Goal: Task Accomplishment & Management: Manage account settings

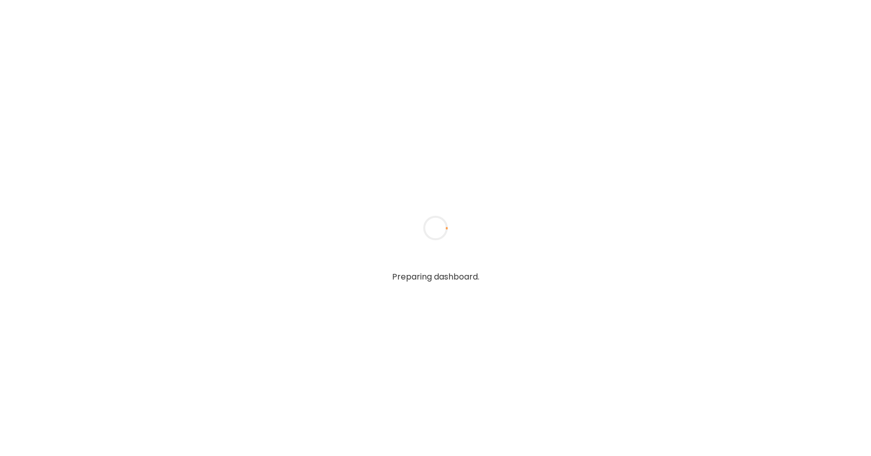
type textarea "**********"
type input "*****"
type input "**********"
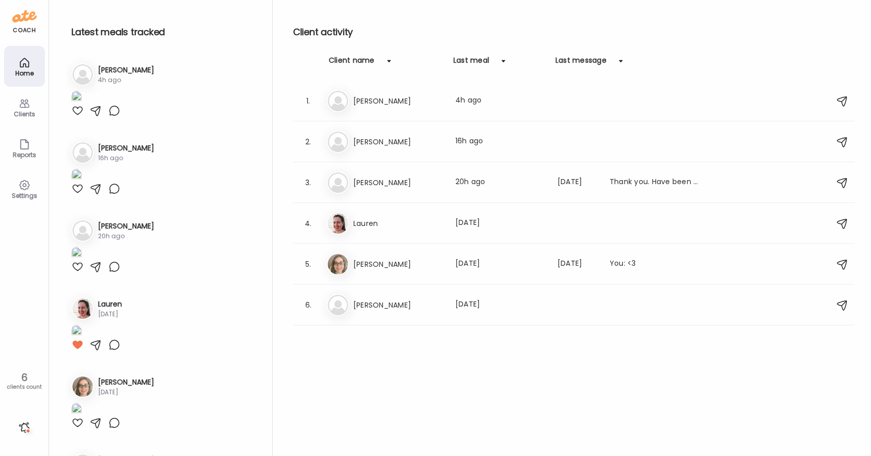
click at [75, 117] on div at bounding box center [77, 111] width 12 height 12
click at [374, 93] on div "Pa [PERSON_NAME] meal: 4h ago" at bounding box center [575, 101] width 497 height 22
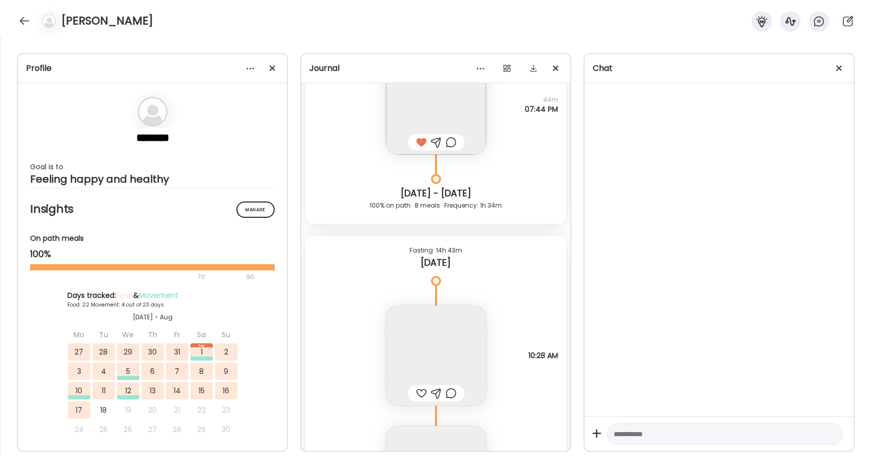
scroll to position [31602, 0]
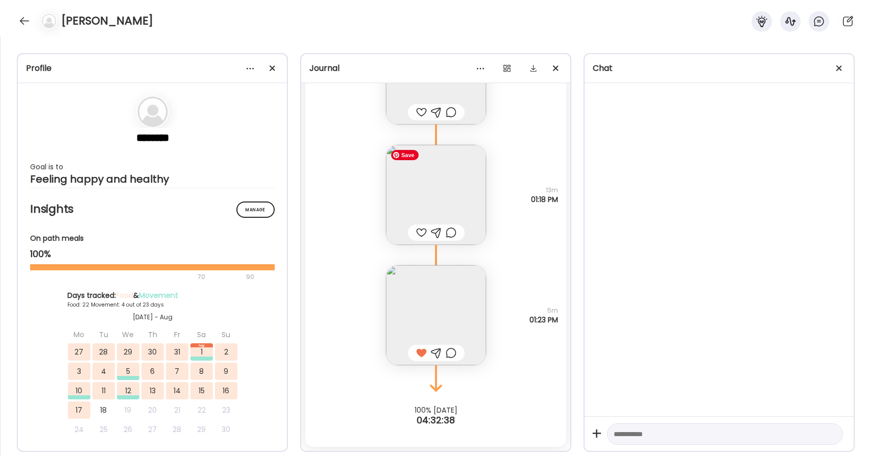
click at [452, 199] on img at bounding box center [436, 195] width 100 height 100
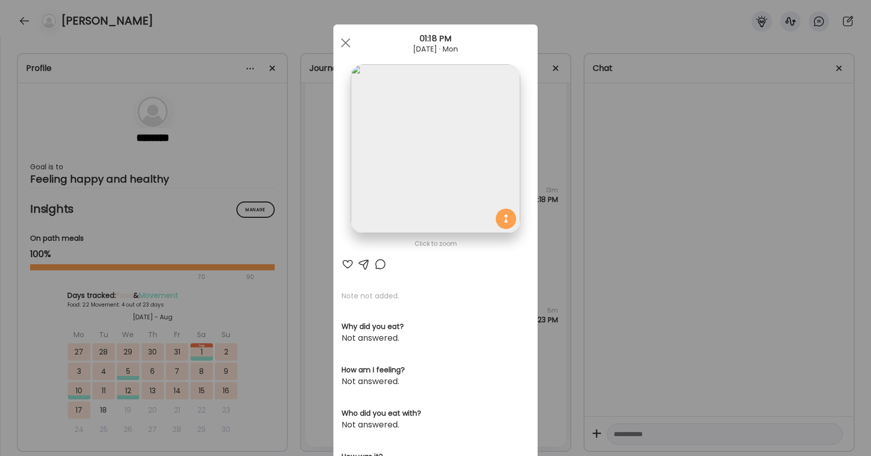
click at [349, 264] on div at bounding box center [348, 264] width 12 height 12
click at [346, 45] on div at bounding box center [345, 43] width 20 height 20
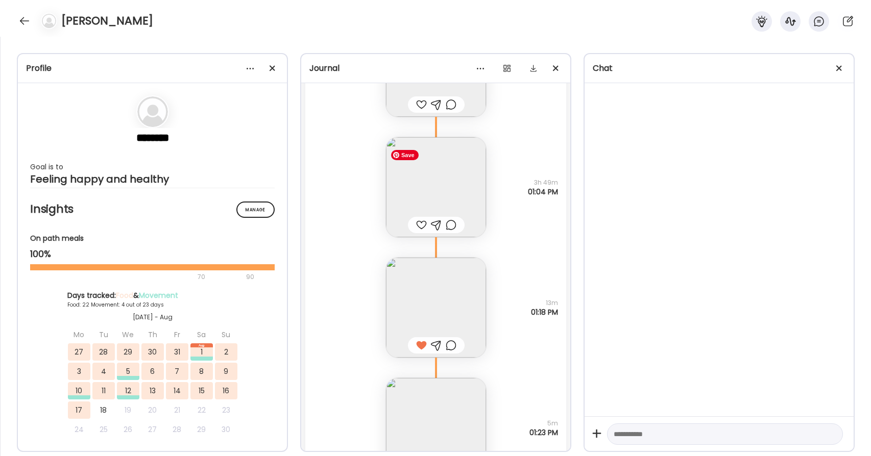
scroll to position [31482, 0]
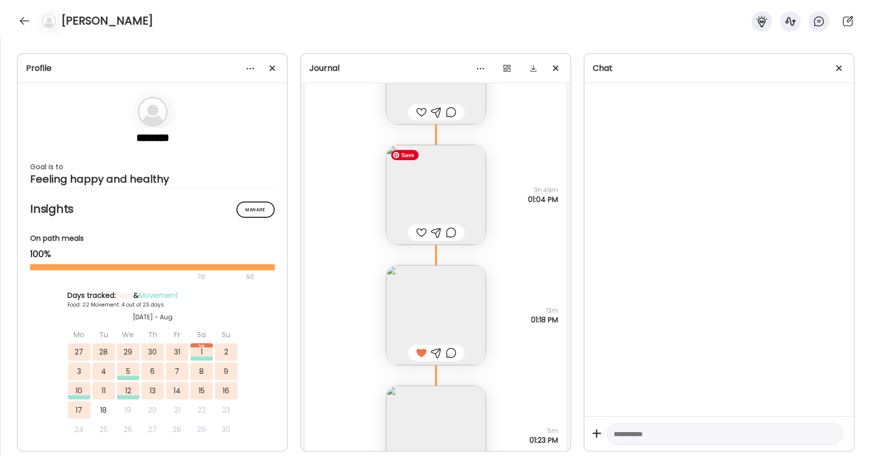
click at [444, 195] on img at bounding box center [436, 195] width 100 height 100
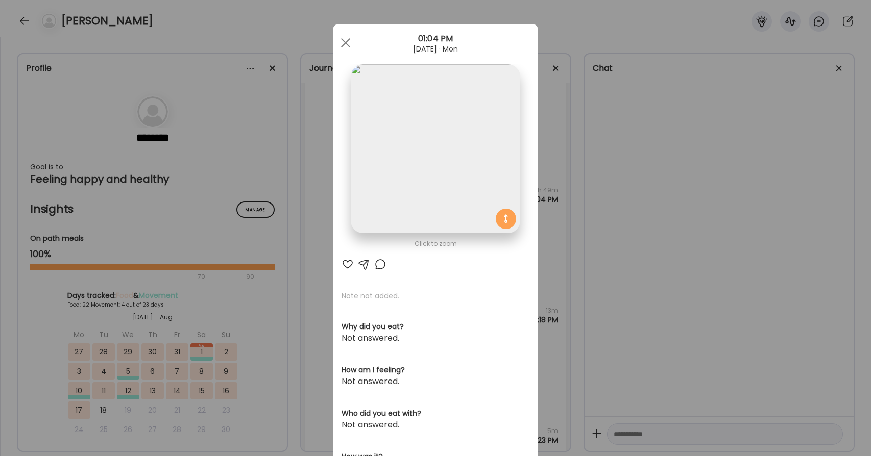
click at [349, 263] on div at bounding box center [348, 264] width 12 height 12
click at [349, 45] on span at bounding box center [345, 42] width 9 height 9
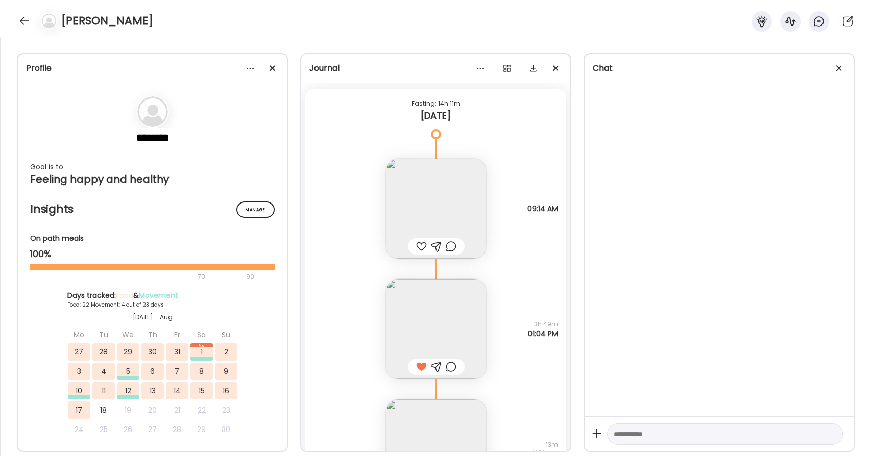
scroll to position [31342, 0]
click at [463, 215] on img at bounding box center [436, 214] width 100 height 100
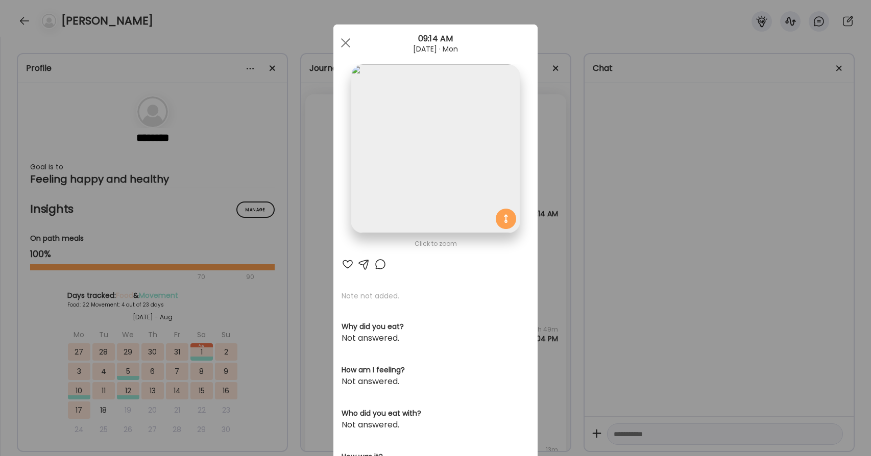
click at [348, 267] on div at bounding box center [348, 264] width 12 height 12
click at [351, 42] on div at bounding box center [345, 43] width 20 height 20
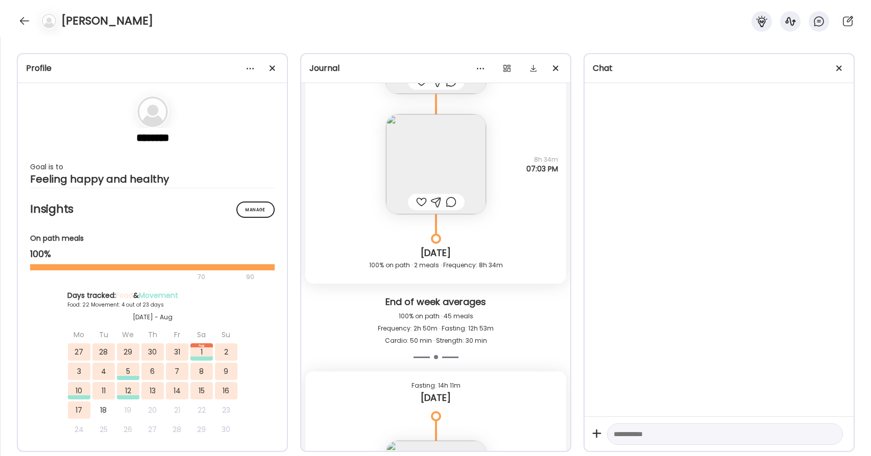
scroll to position [31030, 0]
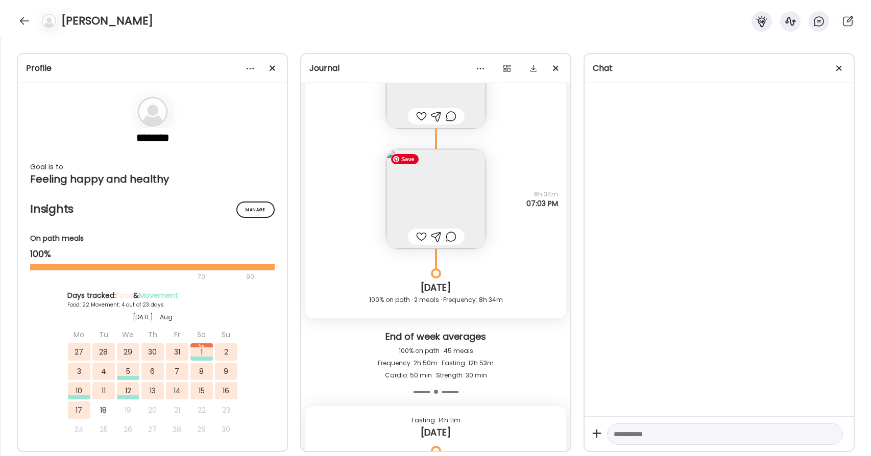
click at [441, 199] on img at bounding box center [436, 199] width 100 height 100
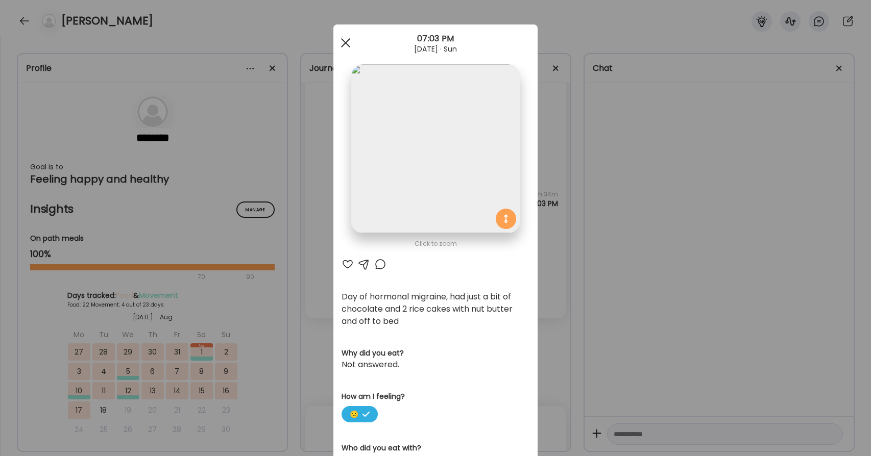
click at [348, 38] on div at bounding box center [345, 43] width 20 height 20
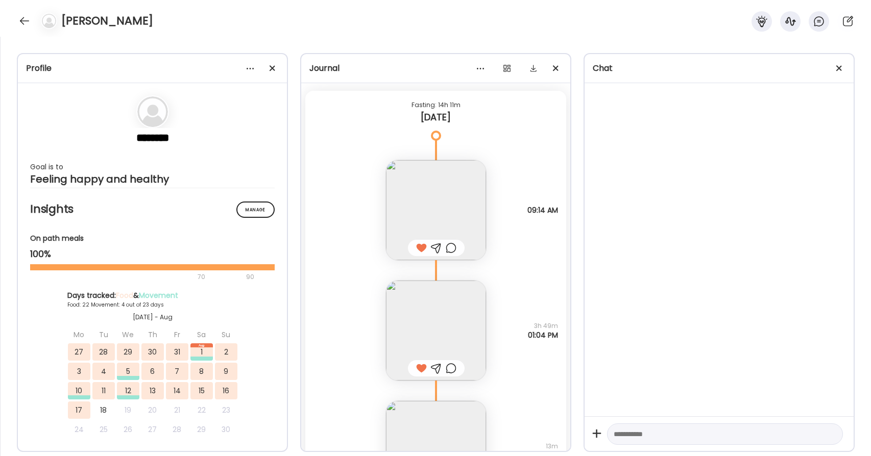
scroll to position [31334, 0]
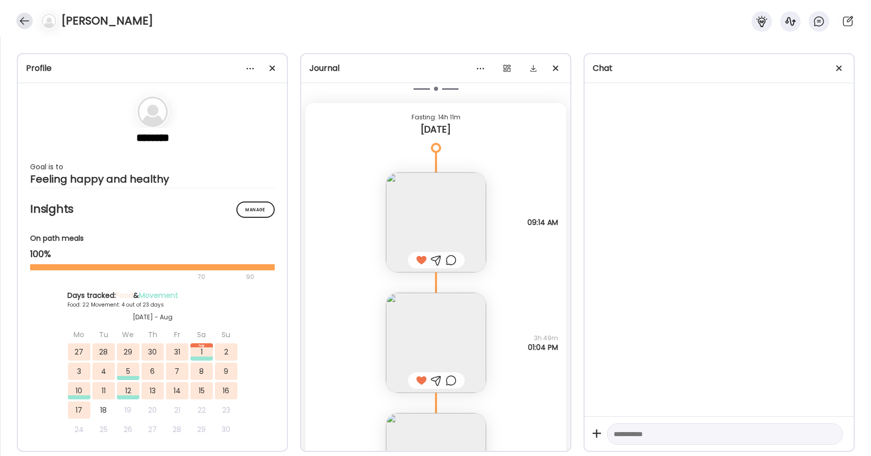
click at [21, 27] on div at bounding box center [24, 21] width 16 height 16
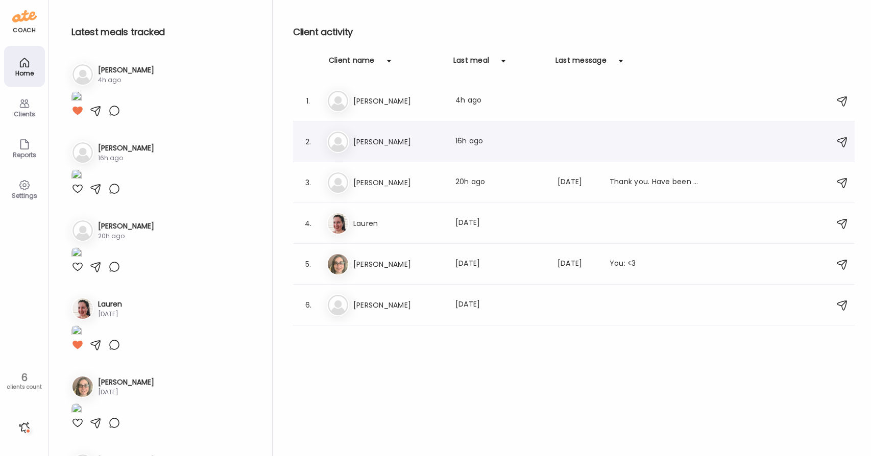
click at [413, 132] on div "Br [PERSON_NAME] Last meal: 16h ago" at bounding box center [575, 142] width 497 height 22
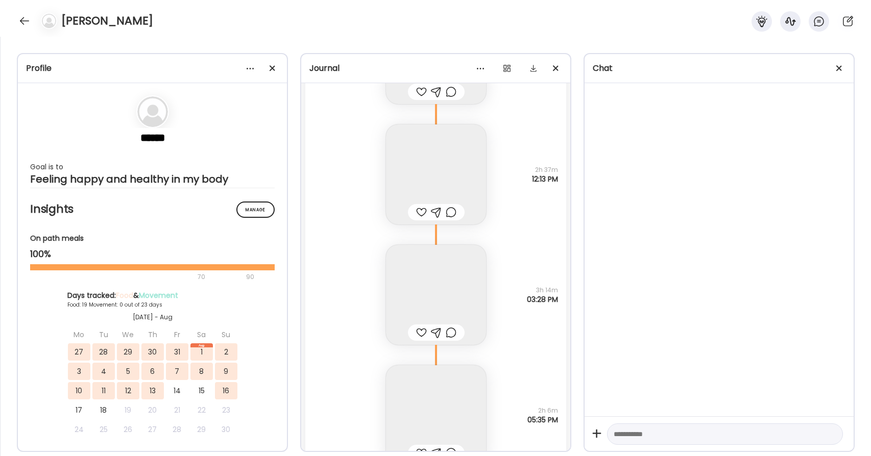
scroll to position [16737, 0]
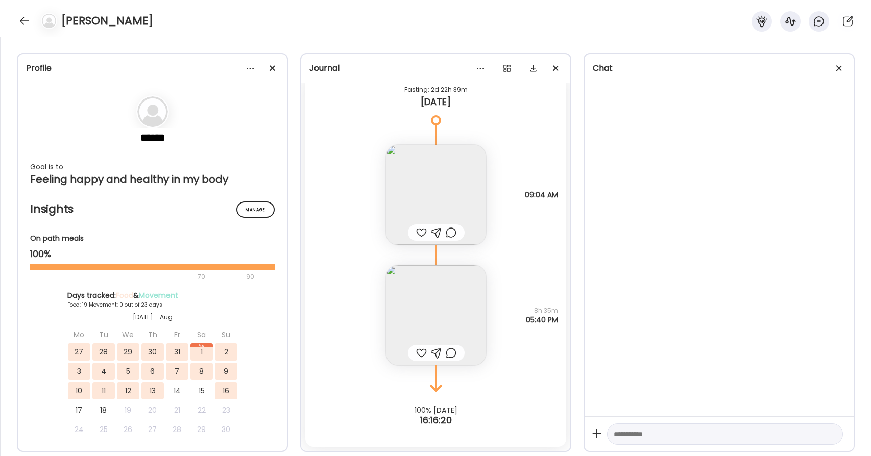
click at [419, 353] on div at bounding box center [421, 353] width 11 height 12
click at [443, 310] on img at bounding box center [436, 315] width 100 height 100
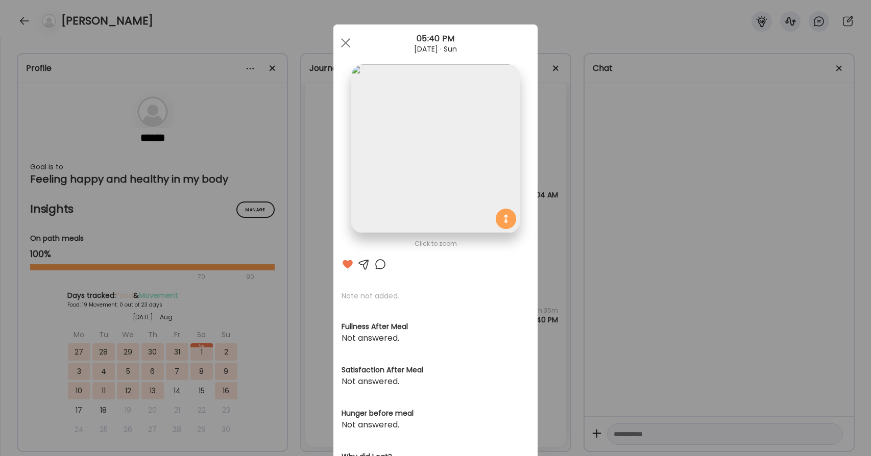
click at [376, 262] on div at bounding box center [380, 264] width 12 height 12
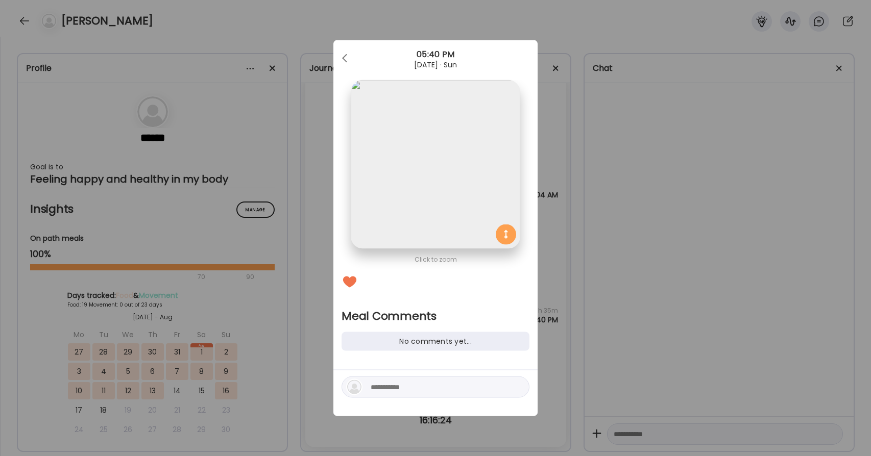
click at [397, 389] on textarea at bounding box center [440, 387] width 138 height 12
type textarea "****"
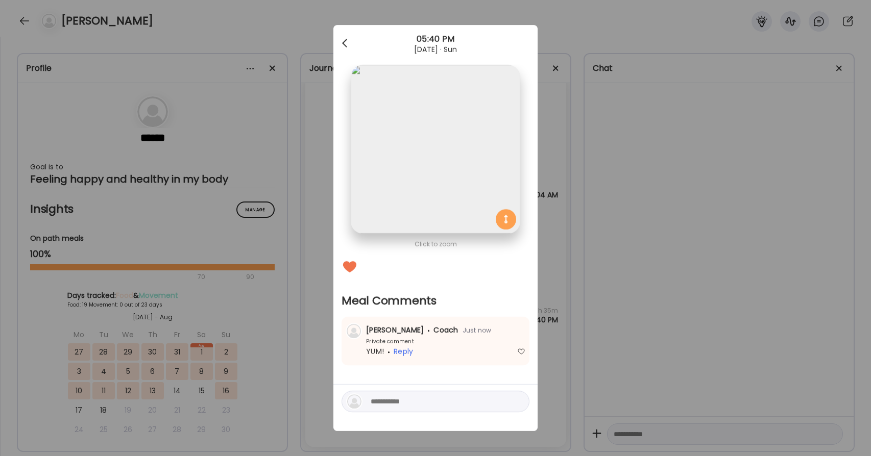
click at [347, 43] on div at bounding box center [345, 43] width 20 height 20
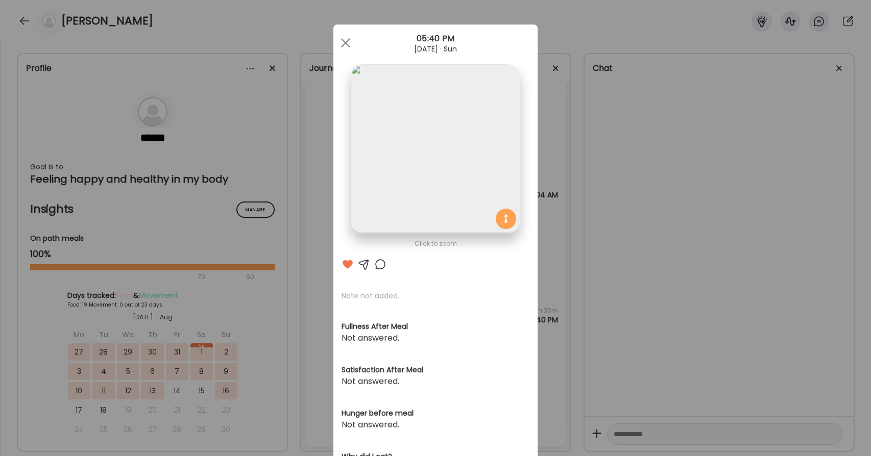
click at [347, 43] on div "Ate Coach Dashboard Wahoo! It’s official Take a moment to set up your Coach Pro…" at bounding box center [435, 390] width 204 height 731
click at [347, 43] on span at bounding box center [345, 42] width 9 height 9
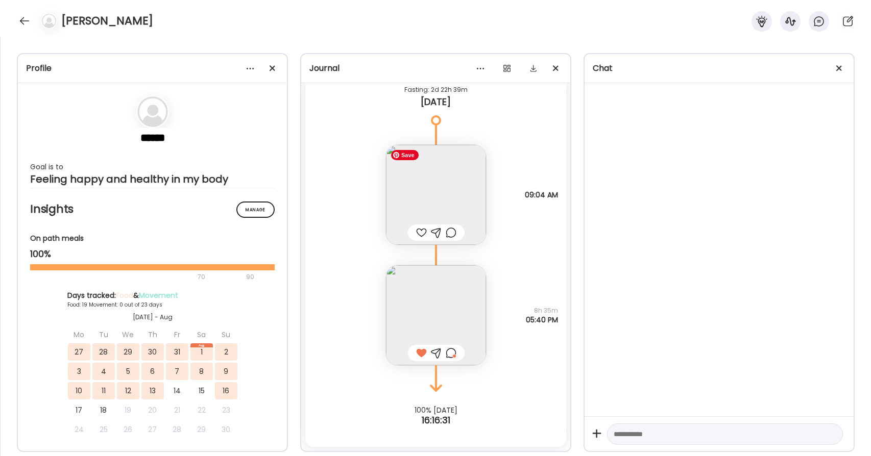
click at [433, 183] on img at bounding box center [436, 195] width 100 height 100
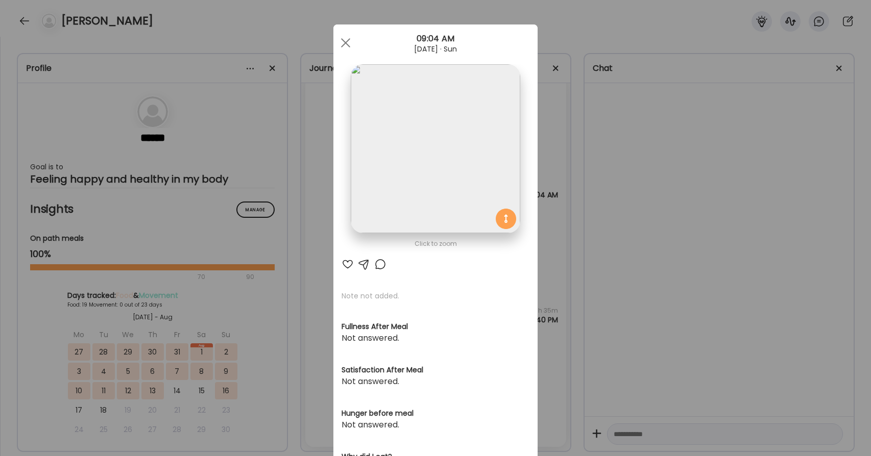
click at [349, 265] on div at bounding box center [348, 264] width 12 height 12
click at [348, 44] on span at bounding box center [345, 42] width 9 height 9
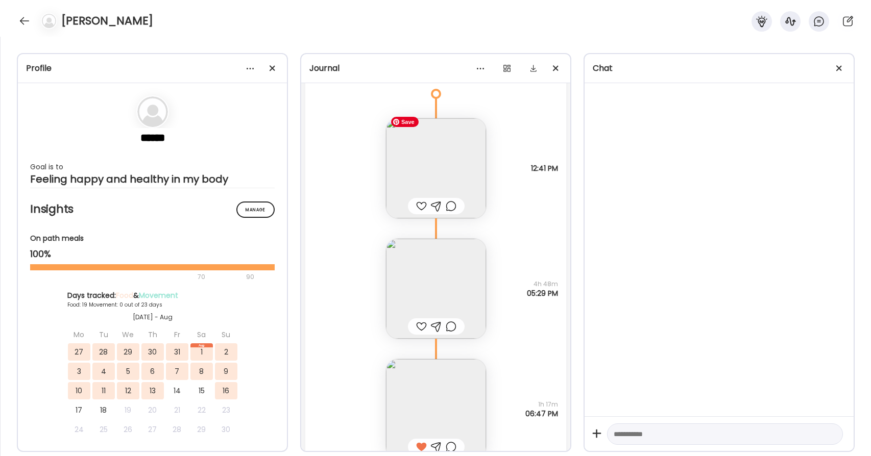
scroll to position [16019, 0]
click at [463, 154] on img at bounding box center [436, 169] width 100 height 100
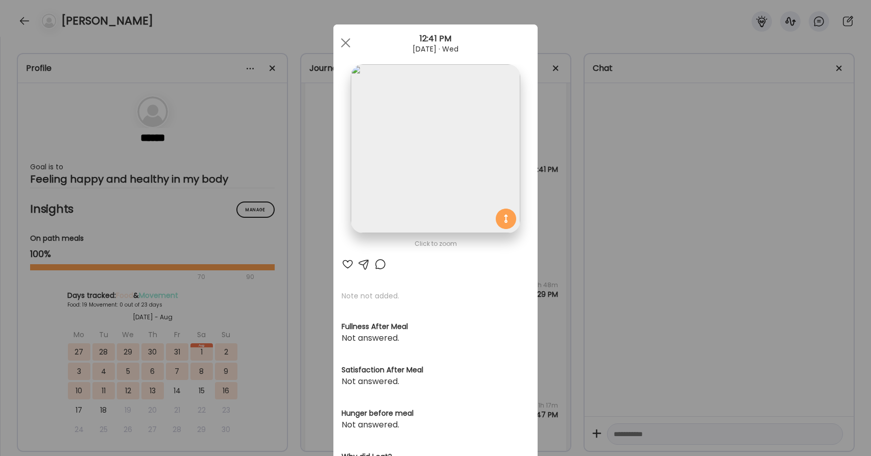
click at [381, 263] on div at bounding box center [380, 264] width 12 height 12
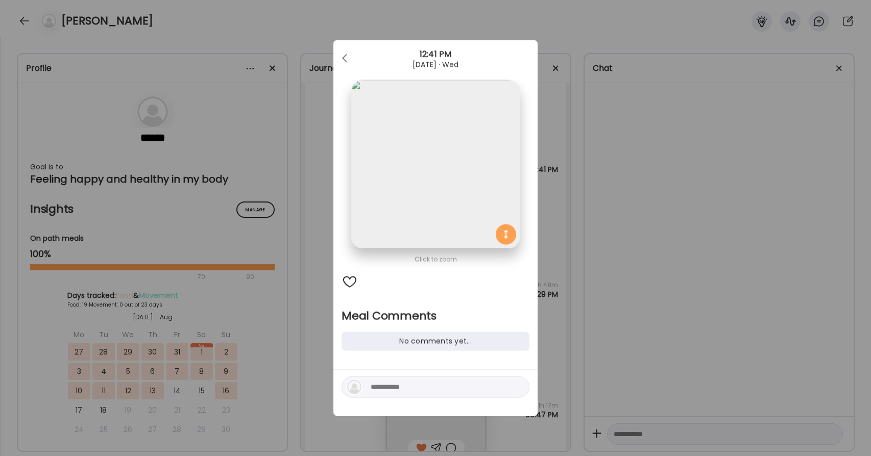
click at [422, 392] on textarea at bounding box center [440, 387] width 138 height 12
type textarea "**********"
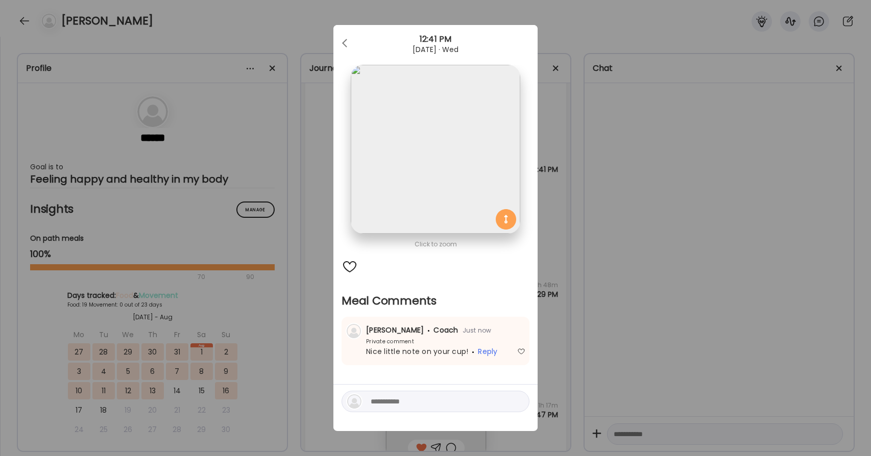
click at [349, 33] on div "Ate Coach Dashboard 12:41 PM [DATE] · Wed" at bounding box center [435, 43] width 204 height 37
click at [347, 43] on div at bounding box center [345, 43] width 20 height 20
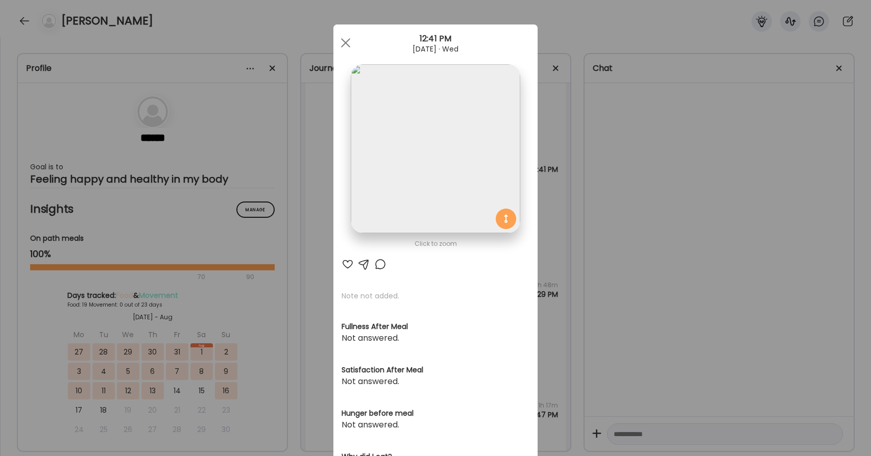
click at [347, 43] on div "Ate Coach Dashboard Wahoo! It’s official Take a moment to set up your Coach Pro…" at bounding box center [435, 390] width 204 height 731
click at [347, 43] on span at bounding box center [345, 42] width 9 height 9
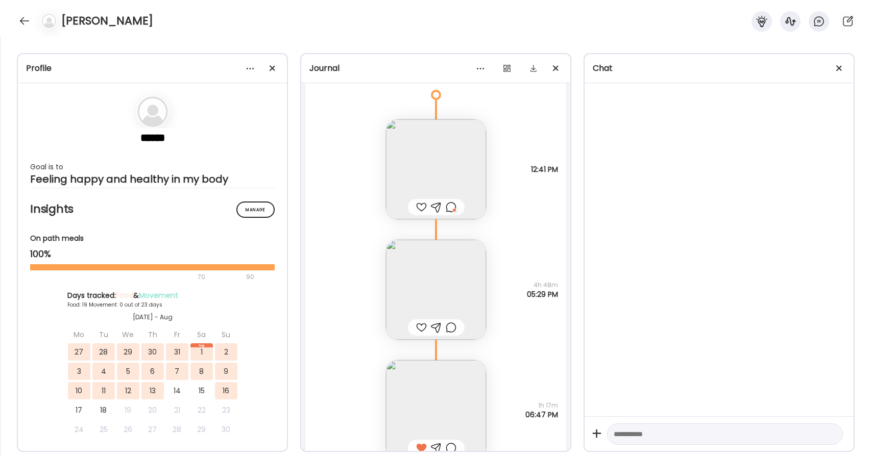
click at [449, 207] on div at bounding box center [451, 207] width 11 height 12
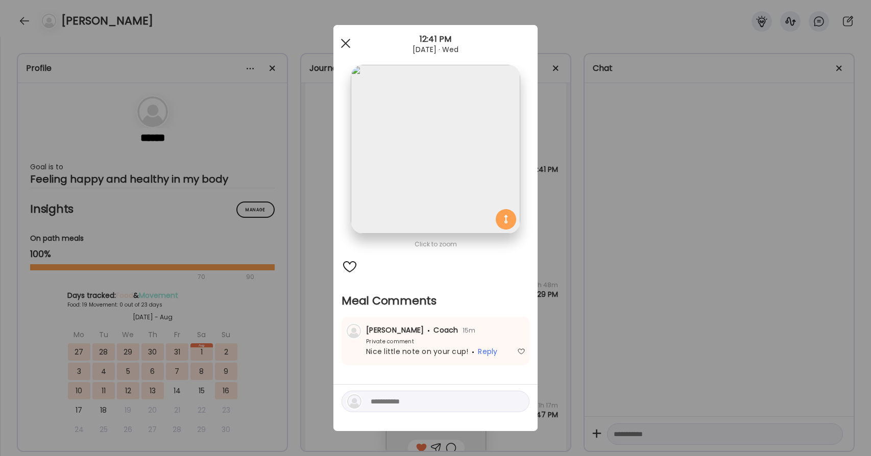
click at [350, 38] on div at bounding box center [345, 43] width 20 height 20
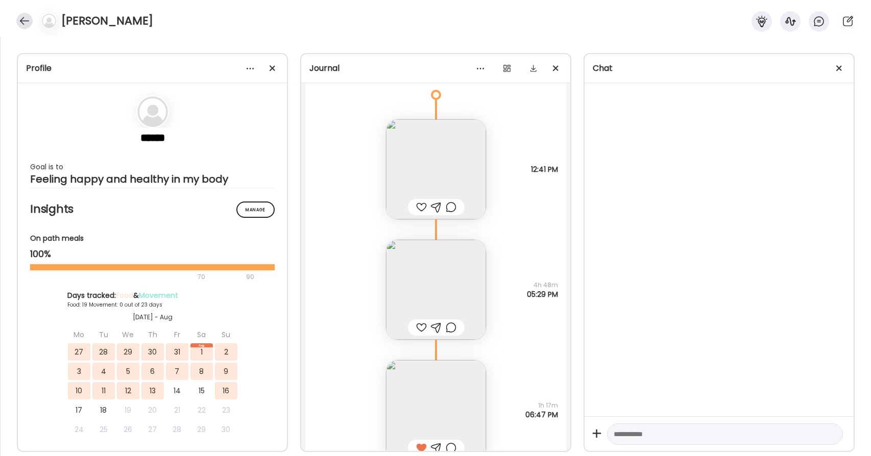
click at [28, 20] on div at bounding box center [24, 21] width 16 height 16
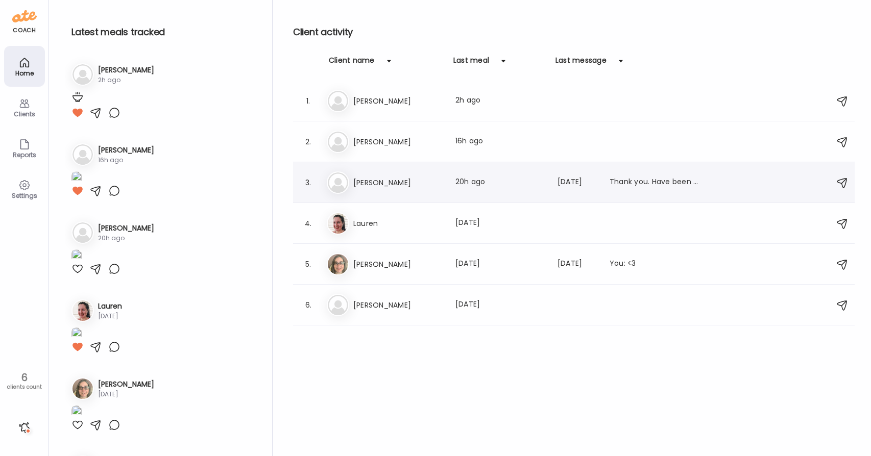
click at [422, 177] on h3 "[PERSON_NAME]" at bounding box center [398, 183] width 90 height 12
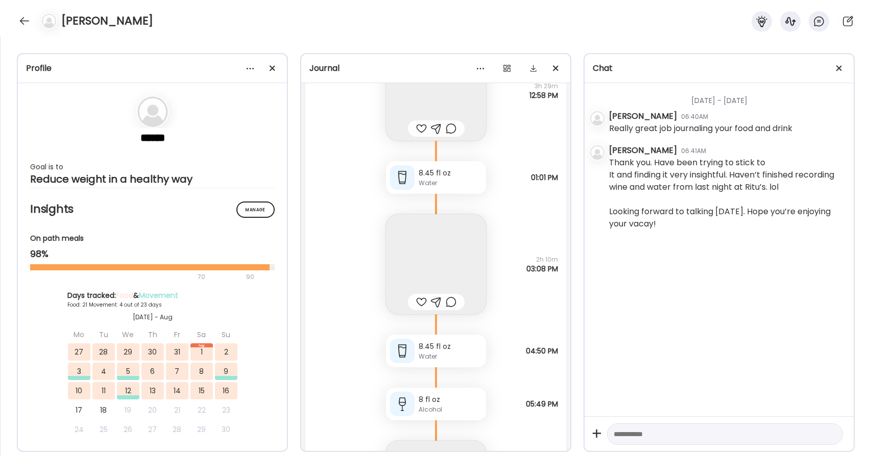
scroll to position [35427, 0]
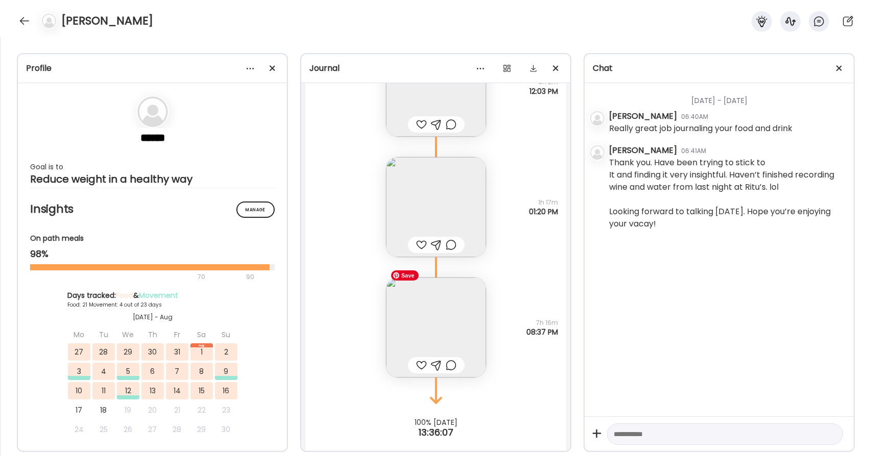
click at [483, 329] on img at bounding box center [436, 328] width 100 height 100
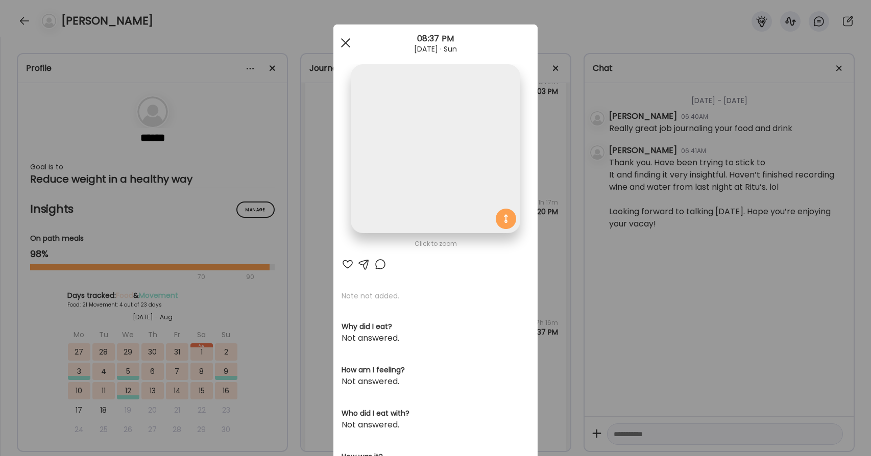
click at [350, 42] on div at bounding box center [345, 43] width 20 height 20
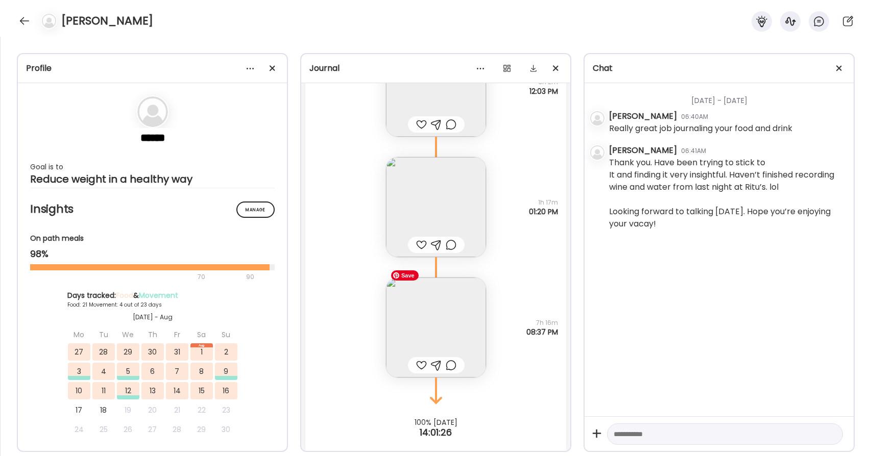
click at [445, 287] on img at bounding box center [436, 328] width 100 height 100
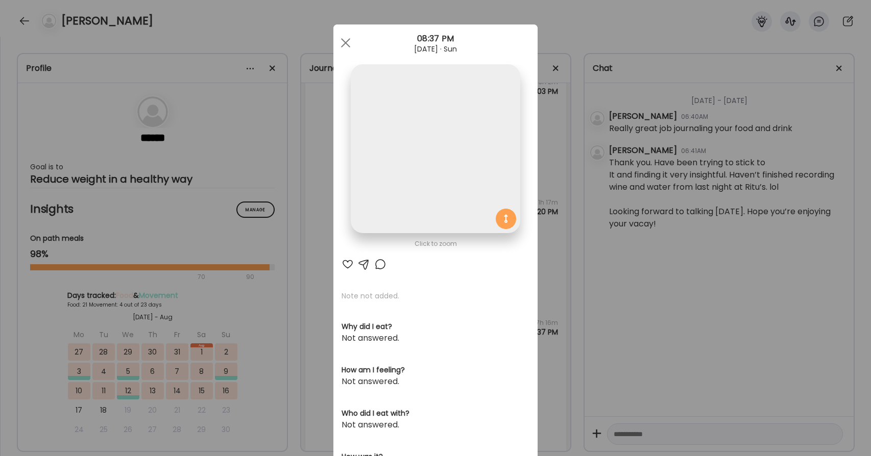
click at [387, 135] on img at bounding box center [435, 148] width 169 height 169
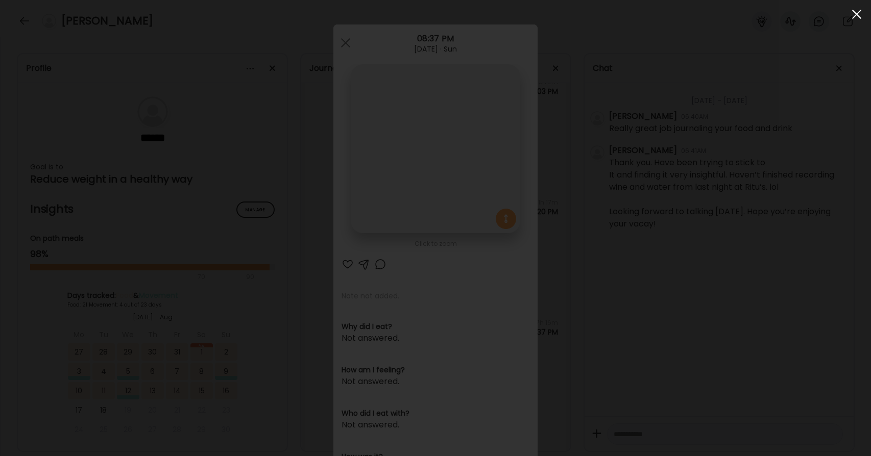
click at [861, 16] on div at bounding box center [856, 14] width 20 height 20
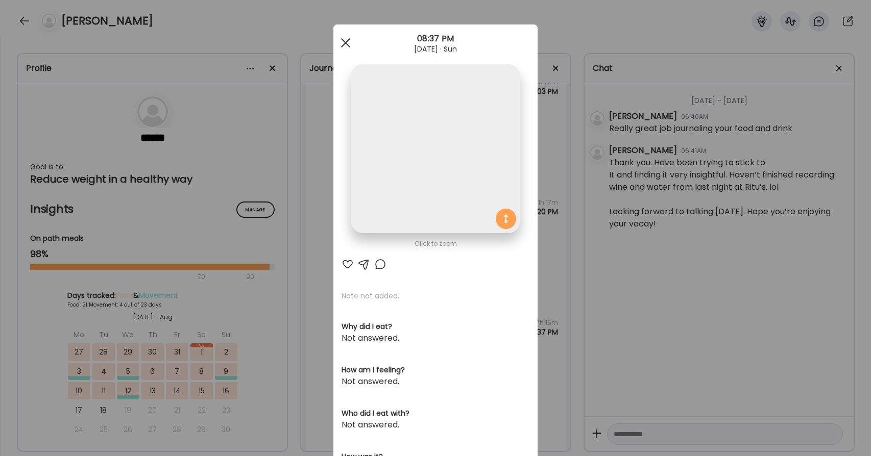
click at [350, 43] on div at bounding box center [345, 43] width 20 height 20
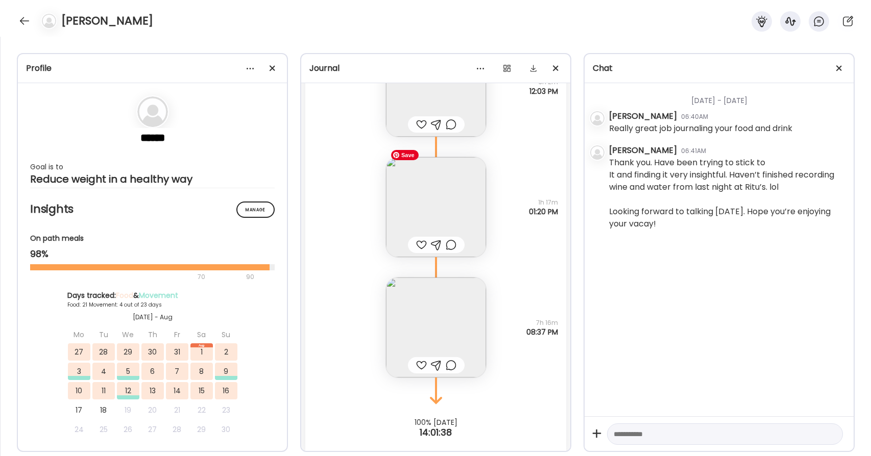
click at [450, 189] on img at bounding box center [436, 207] width 100 height 100
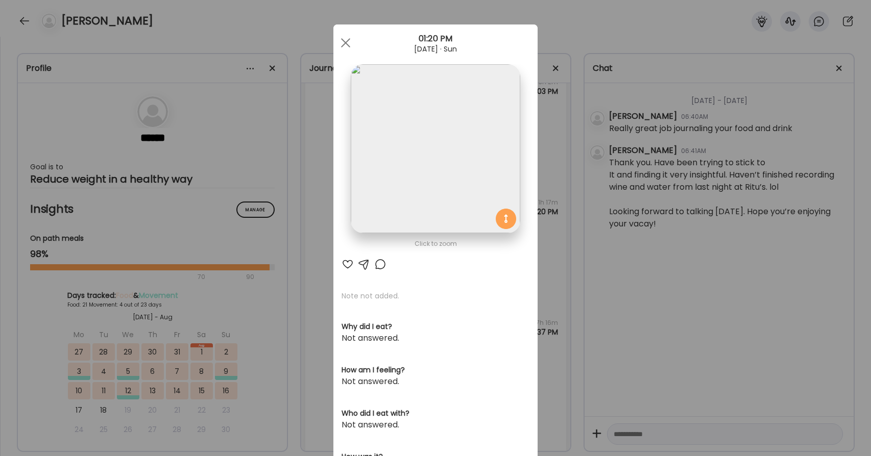
click at [344, 264] on div at bounding box center [348, 264] width 12 height 12
click at [346, 42] on span at bounding box center [345, 42] width 9 height 9
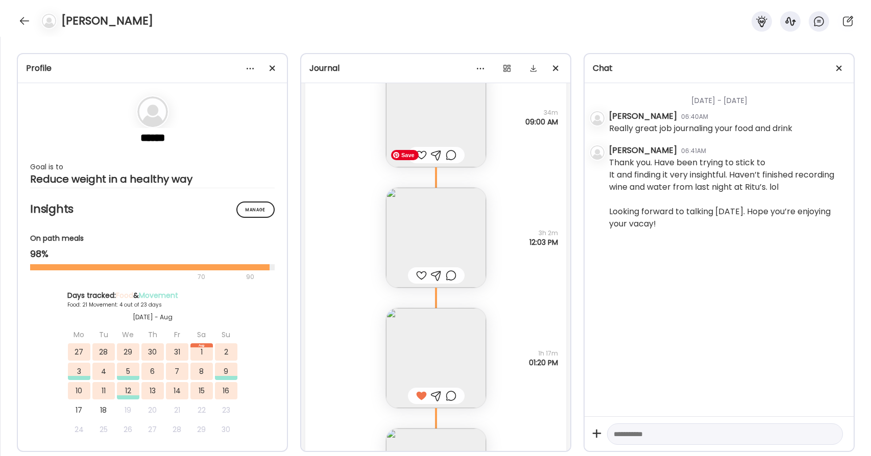
scroll to position [35274, 0]
click at [455, 238] on img at bounding box center [436, 240] width 100 height 100
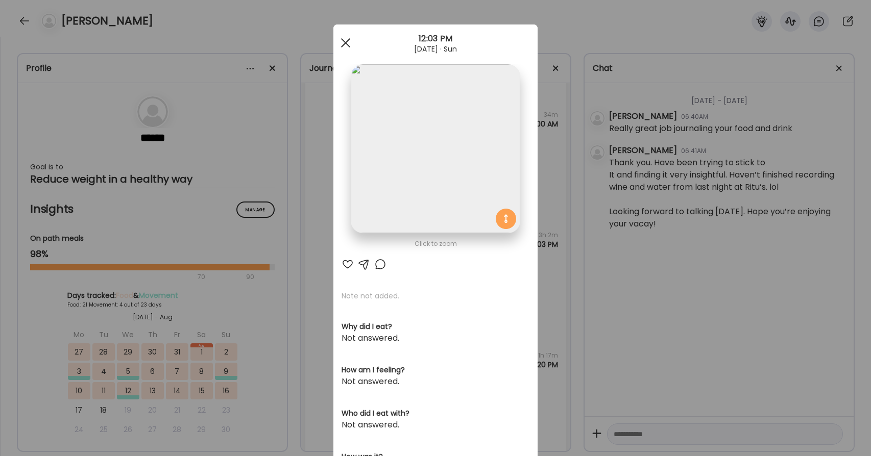
click at [347, 40] on div at bounding box center [345, 43] width 20 height 20
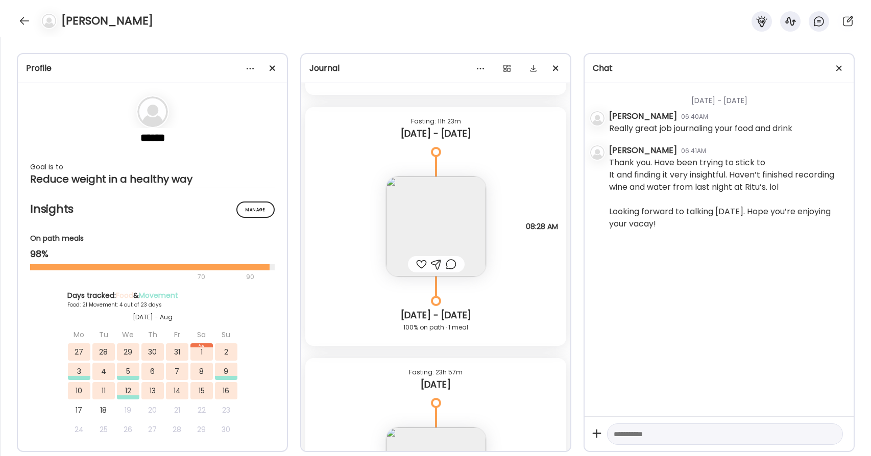
scroll to position [34717, 0]
